Goal: Find specific page/section

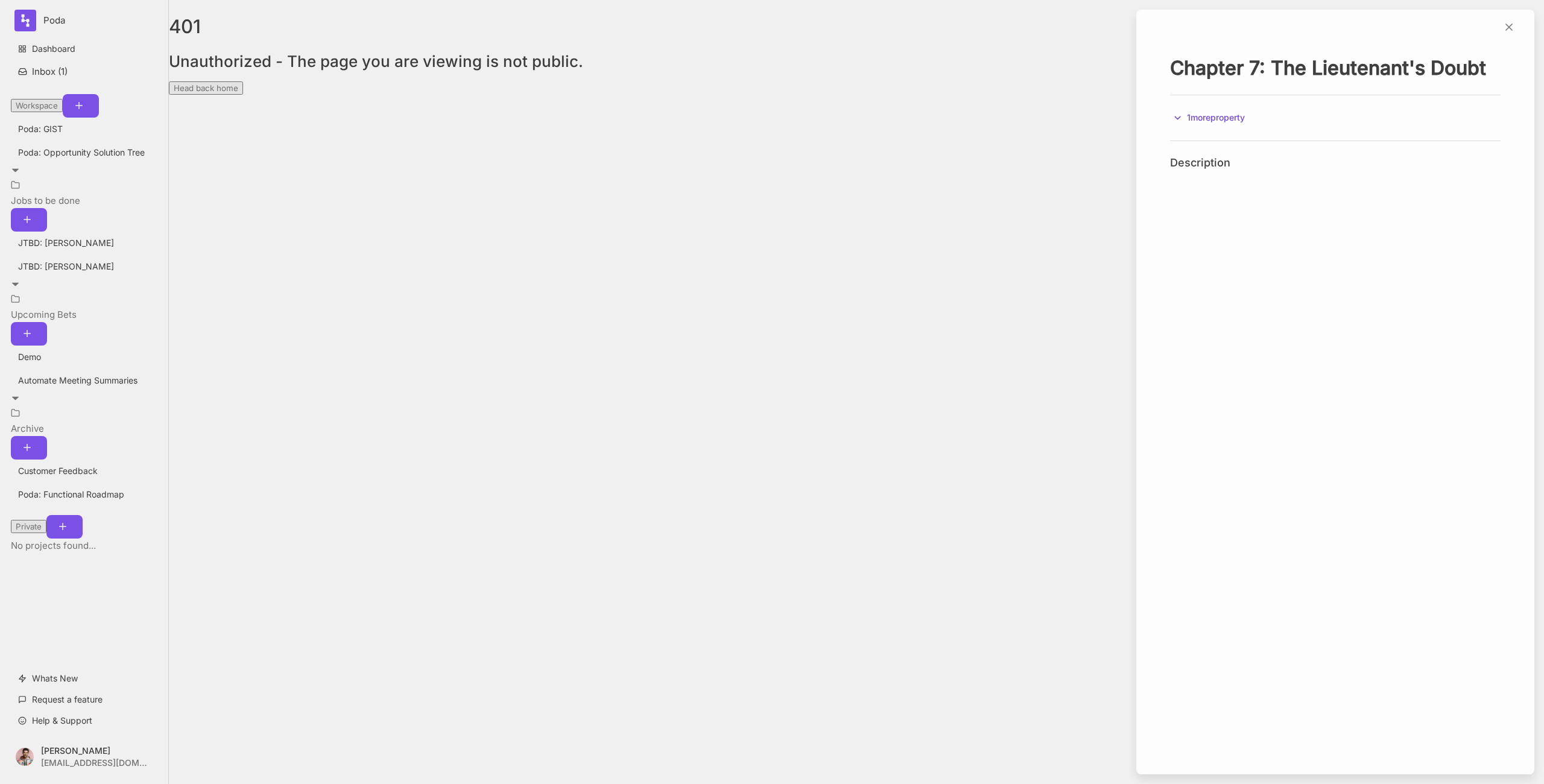
click at [1178, 123] on button "1 more property" at bounding box center [1209, 118] width 78 height 16
click at [1178, 121] on icon at bounding box center [1178, 118] width 11 height 11
